Goal: Entertainment & Leisure: Consume media (video, audio)

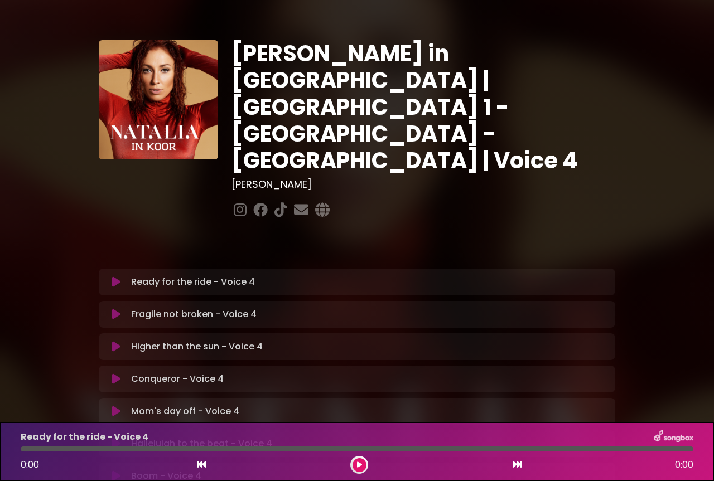
click at [119, 277] on icon at bounding box center [116, 282] width 8 height 11
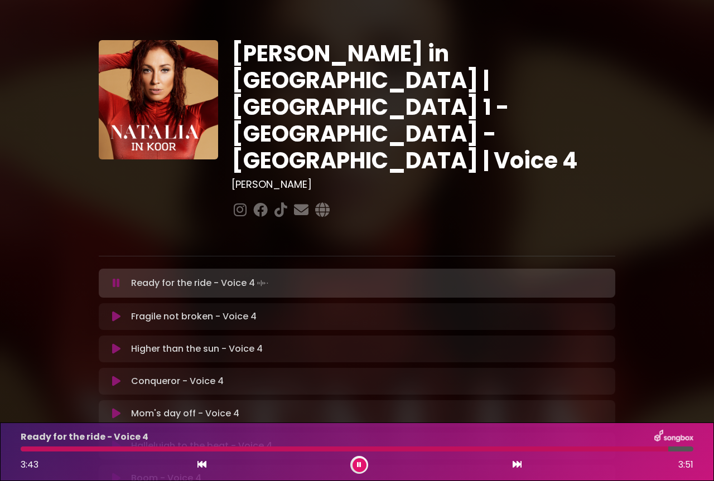
click at [206, 463] on button at bounding box center [202, 465] width 10 height 15
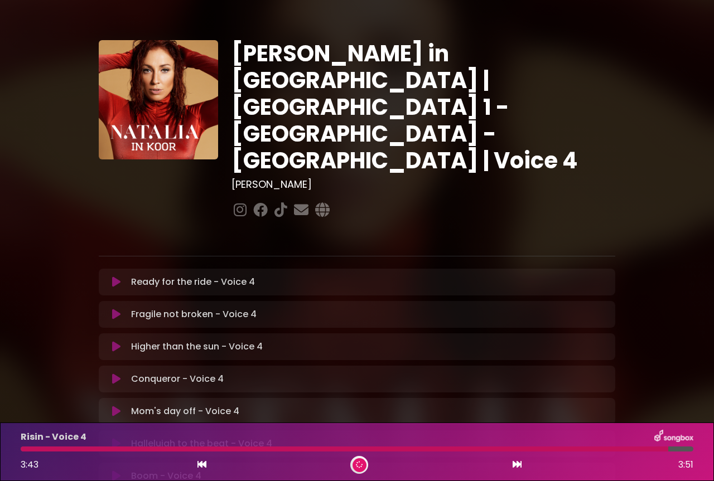
click at [200, 460] on button at bounding box center [202, 465] width 10 height 15
click at [199, 465] on icon at bounding box center [201, 464] width 9 height 9
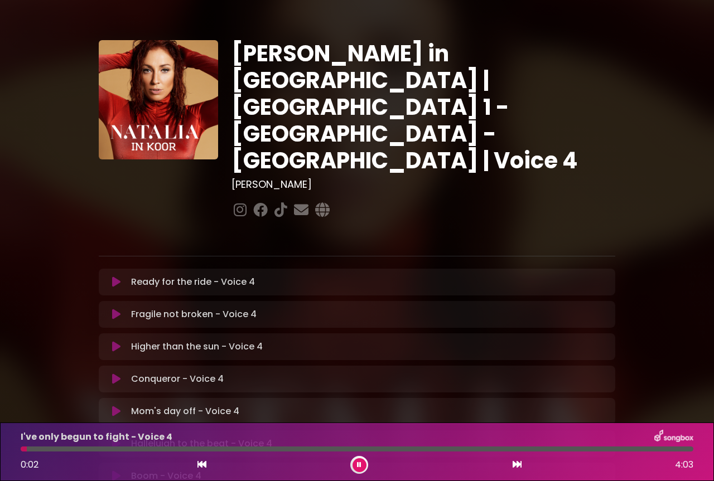
click at [112, 277] on icon at bounding box center [116, 282] width 8 height 11
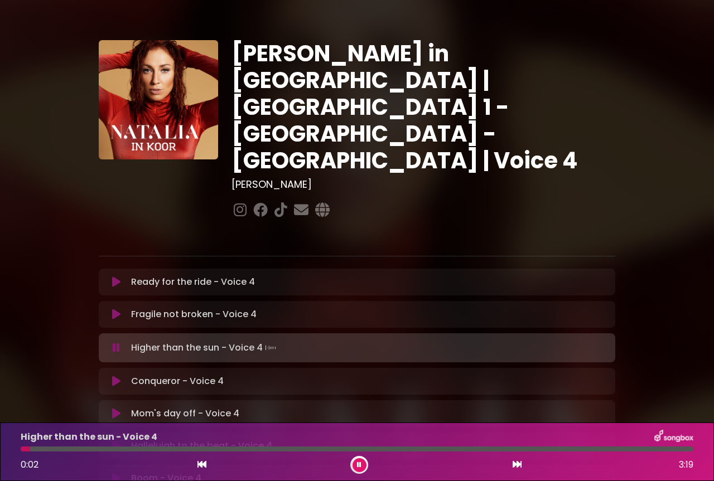
click at [117, 309] on icon at bounding box center [116, 314] width 8 height 11
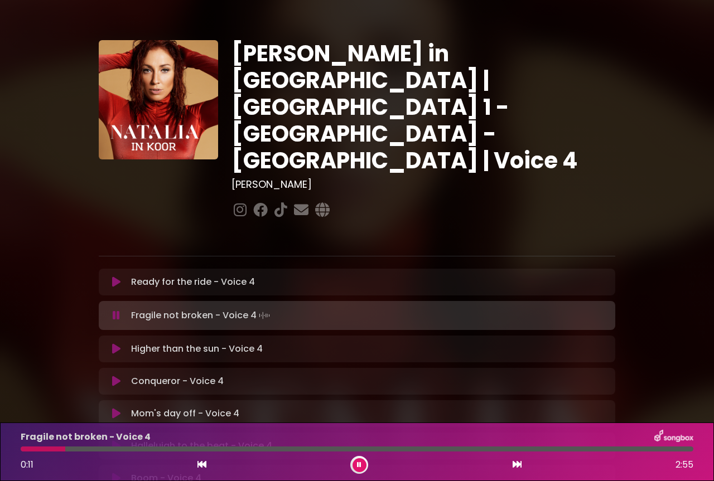
click at [198, 462] on icon at bounding box center [201, 464] width 9 height 9
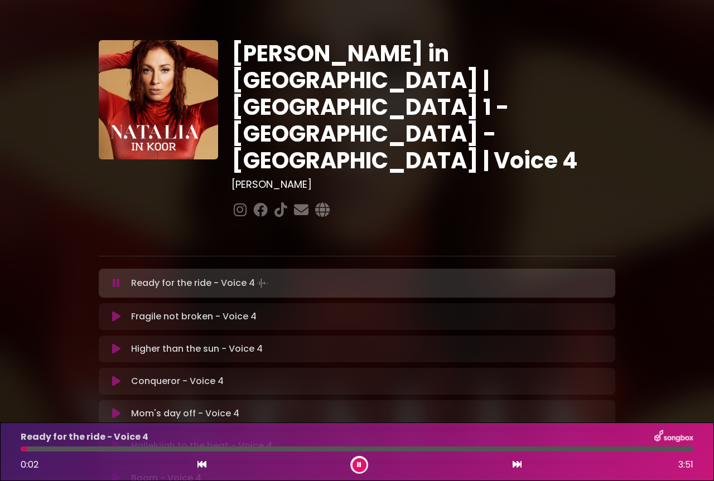
click at [114, 311] on icon at bounding box center [116, 316] width 8 height 11
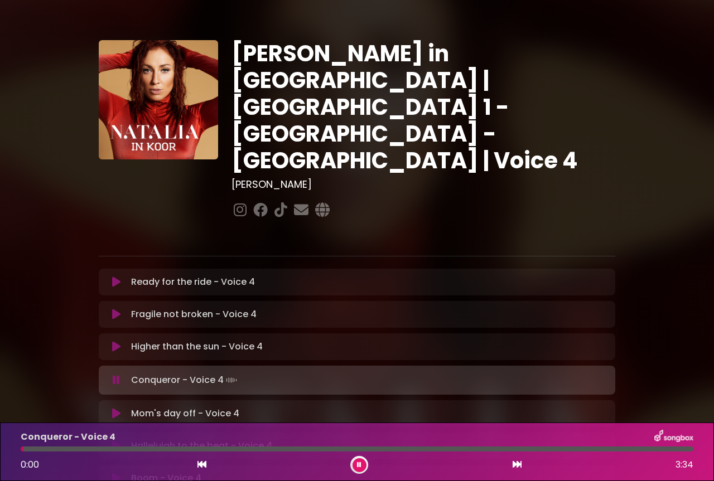
click at [117, 341] on icon at bounding box center [116, 346] width 8 height 11
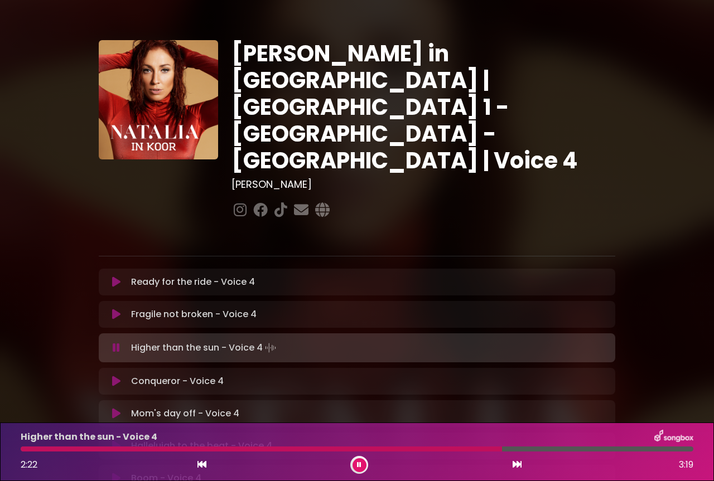
drag, startPoint x: 533, startPoint y: 451, endPoint x: 502, endPoint y: 446, distance: 31.6
click at [502, 446] on div "Higher than the sun - Voice 4 2:22 3:19" at bounding box center [357, 452] width 686 height 44
drag, startPoint x: 495, startPoint y: 443, endPoint x: 482, endPoint y: 446, distance: 12.7
click at [482, 446] on div "Higher than the sun - Voice 4 2:24 3:19" at bounding box center [357, 452] width 686 height 44
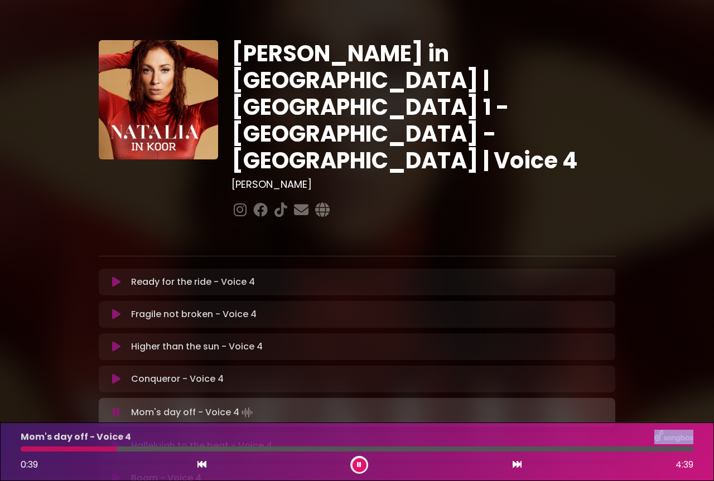
click at [115, 374] on icon at bounding box center [116, 379] width 8 height 11
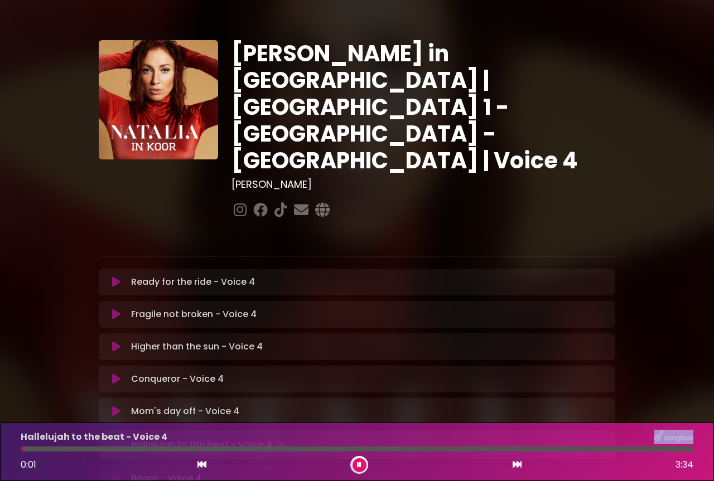
click at [114, 406] on icon at bounding box center [116, 411] width 8 height 11
